Goal: Task Accomplishment & Management: Use online tool/utility

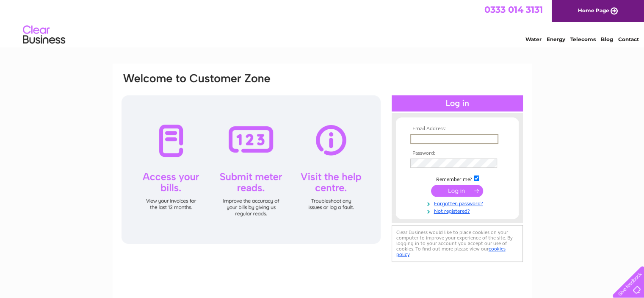
click at [438, 139] on input "text" at bounding box center [454, 139] width 88 height 10
type input "[EMAIL_ADDRESS][DOMAIN_NAME]"
click at [431, 184] on input "submit" at bounding box center [457, 190] width 52 height 12
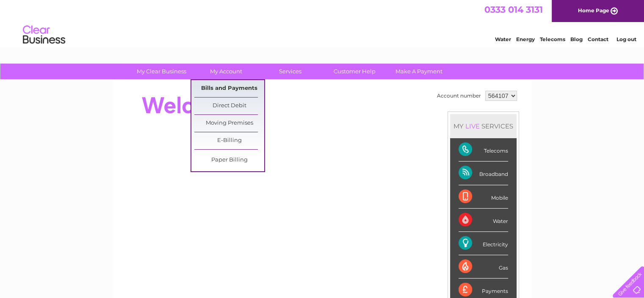
click at [212, 87] on link "Bills and Payments" at bounding box center [229, 88] width 70 height 17
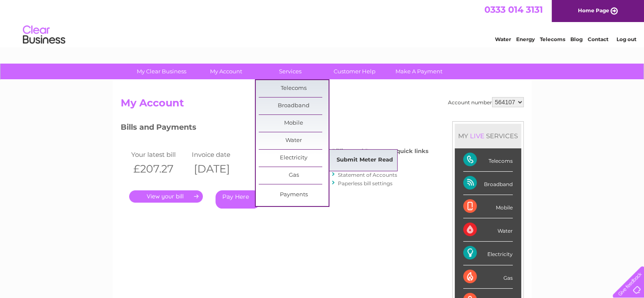
click at [352, 159] on link "Submit Meter Read" at bounding box center [365, 160] width 70 height 17
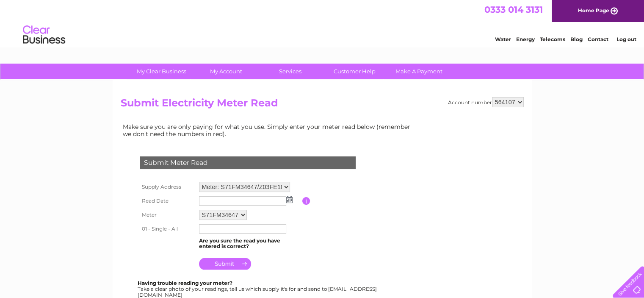
click at [289, 198] on img at bounding box center [289, 199] width 6 height 7
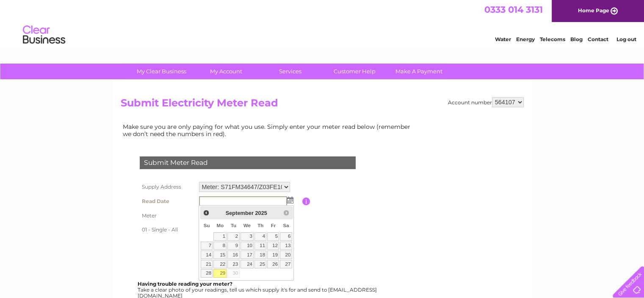
click at [222, 272] on link "29" at bounding box center [219, 273] width 13 height 8
type input "2025/09/29"
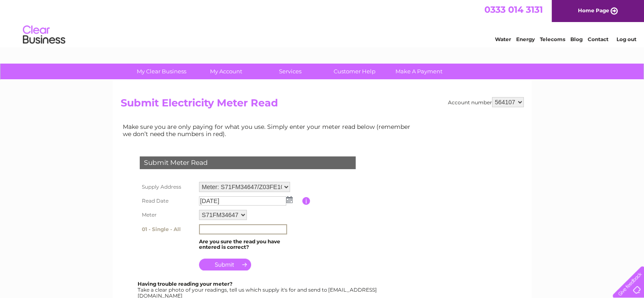
click at [276, 229] on input "text" at bounding box center [243, 229] width 88 height 10
type input "03308"
click at [229, 262] on input "submit" at bounding box center [225, 264] width 52 height 12
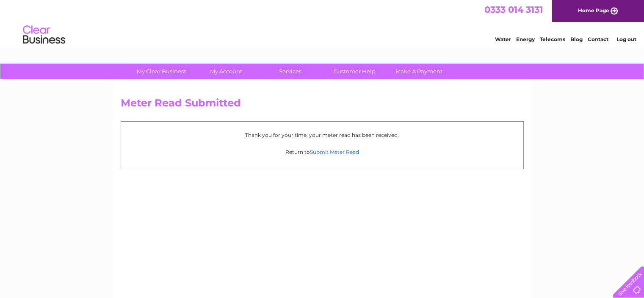
click at [344, 151] on link "Submit Meter Read" at bounding box center [334, 152] width 49 height 6
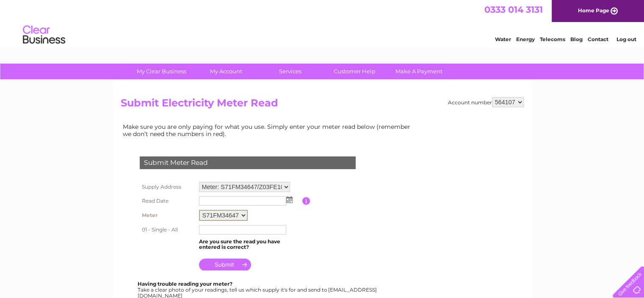
click at [243, 214] on select "S71FM34647 Z03FE10630" at bounding box center [223, 214] width 49 height 11
select select "167536"
click at [199, 209] on select "S71FM34647 Z03FE10630" at bounding box center [223, 214] width 49 height 11
click at [289, 198] on img at bounding box center [289, 199] width 6 height 7
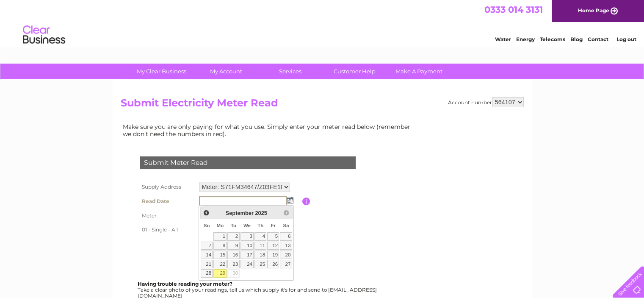
click at [220, 272] on link "29" at bounding box center [219, 273] width 13 height 8
type input "[DATE]"
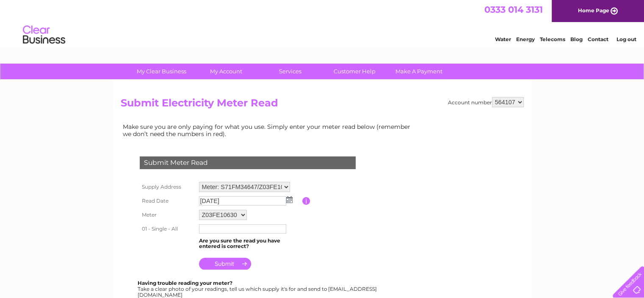
click at [259, 228] on input "text" at bounding box center [242, 228] width 87 height 9
type input "08130"
click at [239, 263] on input "submit" at bounding box center [225, 264] width 52 height 12
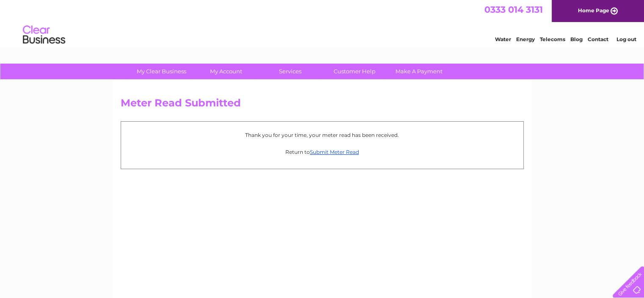
click at [628, 39] on link "Log out" at bounding box center [626, 39] width 20 height 6
